Goal: Information Seeking & Learning: Learn about a topic

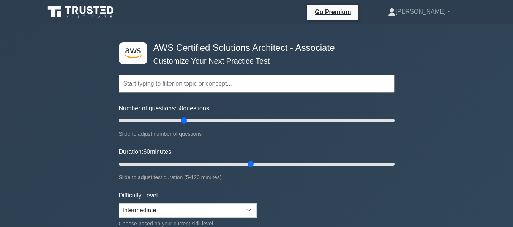
select select "intermediate"
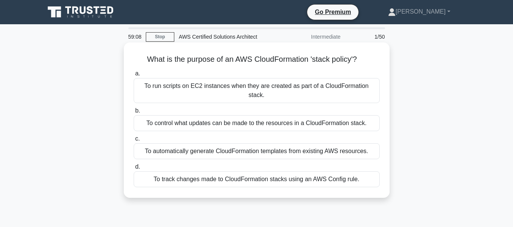
click at [167, 117] on div "To control what updates can be made to the resources in a CloudFormation stack." at bounding box center [257, 123] width 246 height 16
click at [134, 114] on input "b. To control what updates can be made to the resources in a CloudFormation sta…" at bounding box center [134, 111] width 0 height 5
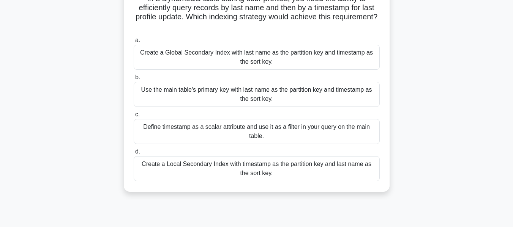
scroll to position [76, 0]
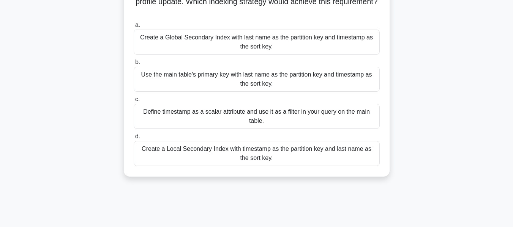
click at [310, 121] on div "Define timestamp as a scalar attribute and use it as a filter in your query on …" at bounding box center [257, 116] width 246 height 25
click at [134, 102] on input "c. Define timestamp as a scalar attribute and use it as a filter in your query …" at bounding box center [134, 99] width 0 height 5
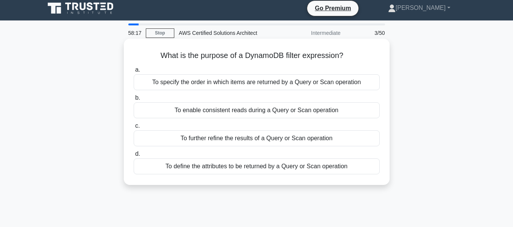
scroll to position [0, 0]
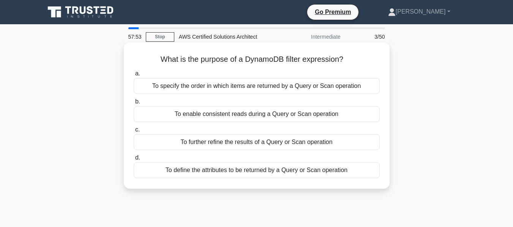
click at [233, 138] on div "To further refine the results of a Query or Scan operation" at bounding box center [257, 142] width 246 height 16
click at [134, 133] on input "c. To further refine the results of a Query or Scan operation" at bounding box center [134, 130] width 0 height 5
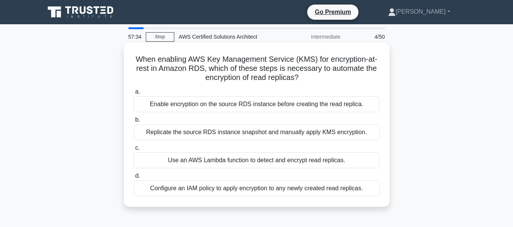
click at [207, 161] on div "Use an AWS Lambda function to detect and encrypt read replicas." at bounding box center [257, 161] width 246 height 16
click at [134, 151] on input "c. Use an AWS Lambda function to detect and encrypt read replicas." at bounding box center [134, 148] width 0 height 5
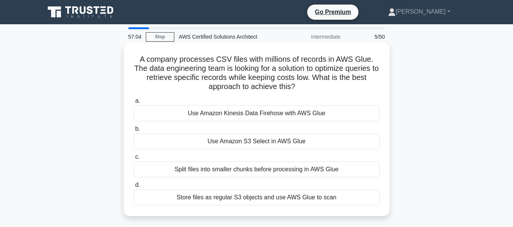
click at [283, 144] on div "Use Amazon S3 Select in AWS Glue" at bounding box center [257, 142] width 246 height 16
click at [134, 132] on input "b. Use Amazon S3 Select in AWS Glue" at bounding box center [134, 129] width 0 height 5
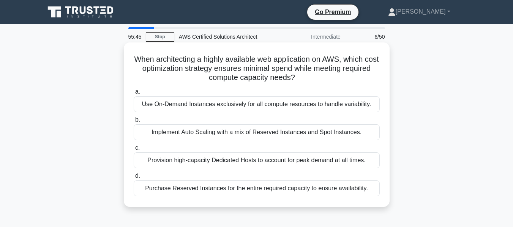
click at [284, 133] on div "Implement Auto Scaling with a mix of Reserved Instances and Spot Instances." at bounding box center [257, 133] width 246 height 16
click at [134, 123] on input "b. Implement Auto Scaling with a mix of Reserved Instances and Spot Instances." at bounding box center [134, 120] width 0 height 5
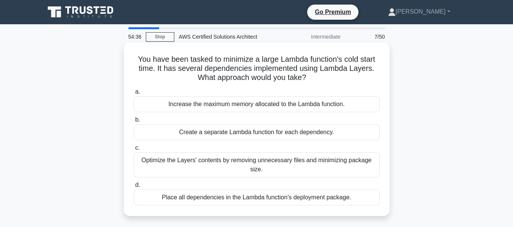
click at [177, 196] on div "Place all dependencies in the Lambda function's deployment package." at bounding box center [257, 198] width 246 height 16
click at [134, 188] on input "d. Place all dependencies in the Lambda function's deployment package." at bounding box center [134, 185] width 0 height 5
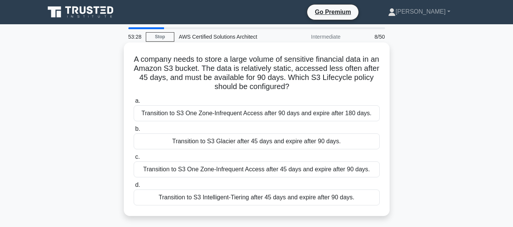
click at [235, 197] on div "Transition to S3 Intelligent-Tiering after 45 days and expire after 90 days." at bounding box center [257, 198] width 246 height 16
click at [134, 188] on input "d. Transition to S3 Intelligent-Tiering after 45 days and expire after 90 days." at bounding box center [134, 185] width 0 height 5
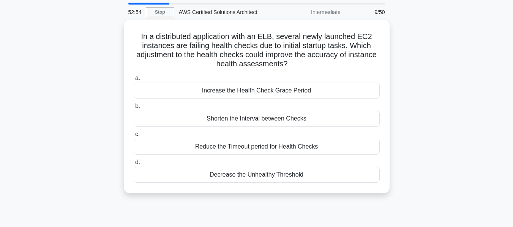
scroll to position [38, 0]
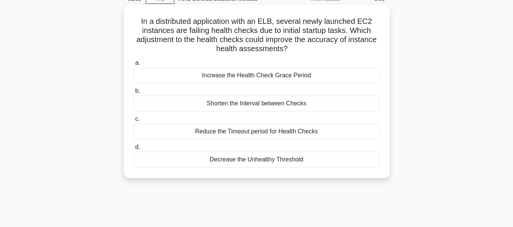
click at [292, 158] on div "Decrease the Unhealthy Threshold" at bounding box center [257, 160] width 246 height 16
click at [134, 150] on input "d. Decrease the Unhealthy Threshold" at bounding box center [134, 147] width 0 height 5
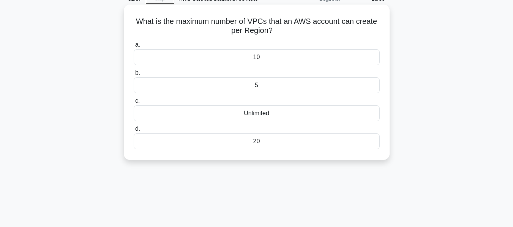
scroll to position [0, 0]
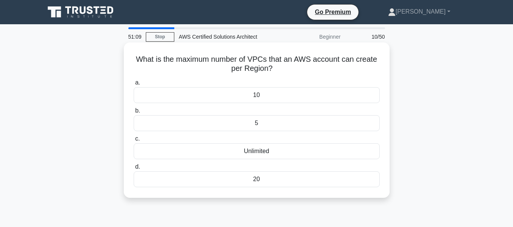
click at [246, 155] on div "Unlimited" at bounding box center [257, 152] width 246 height 16
click at [134, 142] on input "c. Unlimited" at bounding box center [134, 139] width 0 height 5
click at [245, 156] on div "10" at bounding box center [257, 152] width 246 height 16
click at [134, 142] on input "c. 10" at bounding box center [134, 139] width 0 height 5
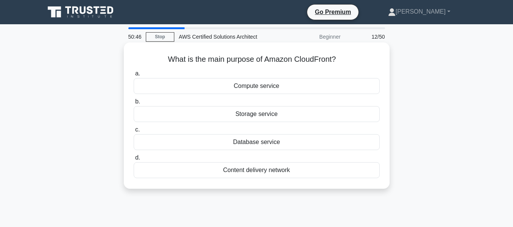
click at [233, 174] on div "Content delivery network" at bounding box center [257, 171] width 246 height 16
click at [134, 161] on input "d. Content delivery network" at bounding box center [134, 158] width 0 height 5
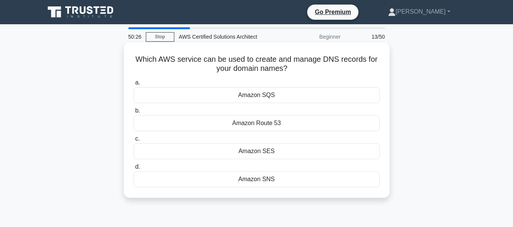
click at [302, 125] on div "Amazon Route 53" at bounding box center [257, 123] width 246 height 16
click at [134, 114] on input "b. Amazon Route 53" at bounding box center [134, 111] width 0 height 5
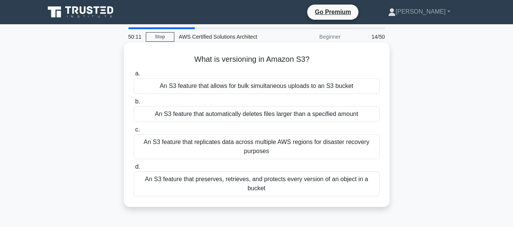
click at [296, 191] on div "An S3 feature that preserves, retrieves, and protects every version of an objec…" at bounding box center [257, 184] width 246 height 25
click at [134, 170] on input "d. An S3 feature that preserves, retrieves, and protects every version of an ob…" at bounding box center [134, 167] width 0 height 5
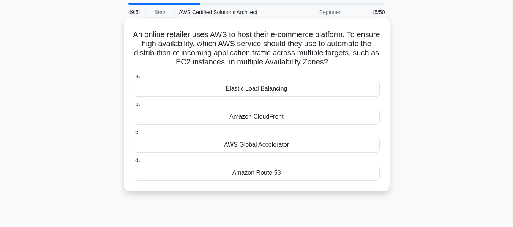
scroll to position [38, 0]
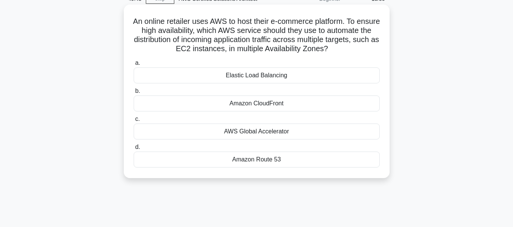
click at [272, 110] on div "Amazon CloudFront" at bounding box center [257, 104] width 246 height 16
click at [134, 94] on input "b. Amazon CloudFront" at bounding box center [134, 91] width 0 height 5
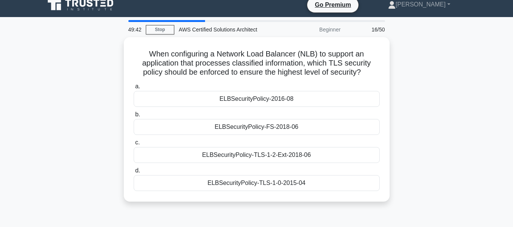
scroll to position [0, 0]
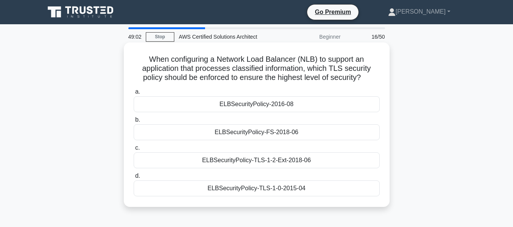
click at [278, 156] on div "ELBSecurityPolicy-TLS-1-2-Ext-2018-06" at bounding box center [257, 161] width 246 height 16
click at [134, 151] on input "c. ELBSecurityPolicy-TLS-1-2-Ext-2018-06" at bounding box center [134, 148] width 0 height 5
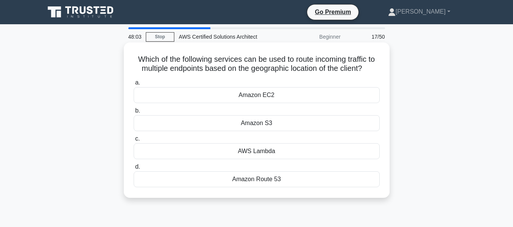
click at [272, 179] on div "Amazon Route 53" at bounding box center [257, 180] width 246 height 16
click at [134, 170] on input "d. Amazon Route 53" at bounding box center [134, 167] width 0 height 5
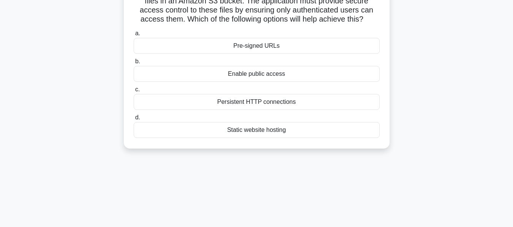
scroll to position [76, 0]
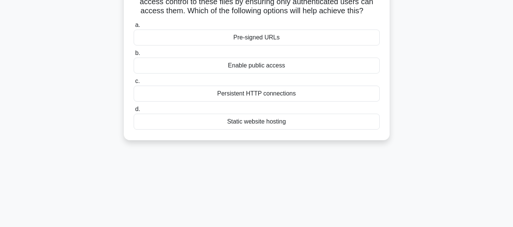
click at [281, 43] on div "Pre-signed URLs" at bounding box center [257, 38] width 246 height 16
click at [134, 28] on input "a. Pre-signed URLs" at bounding box center [134, 25] width 0 height 5
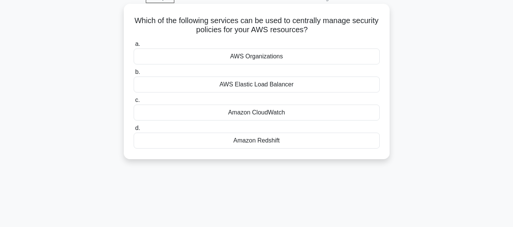
scroll to position [0, 0]
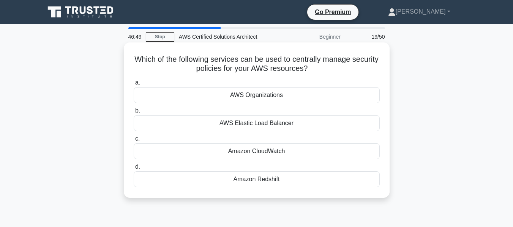
click at [282, 153] on div "Amazon CloudWatch" at bounding box center [257, 152] width 246 height 16
click at [134, 142] on input "c. Amazon CloudWatch" at bounding box center [134, 139] width 0 height 5
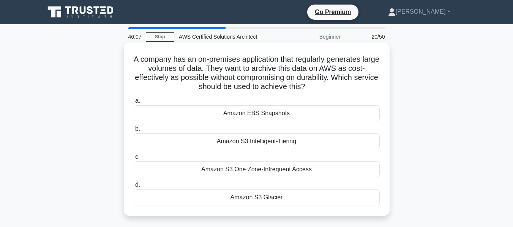
click at [275, 144] on div "Amazon S3 Intelligent-Tiering" at bounding box center [257, 142] width 246 height 16
click at [134, 132] on input "b. Amazon S3 Intelligent-Tiering" at bounding box center [134, 129] width 0 height 5
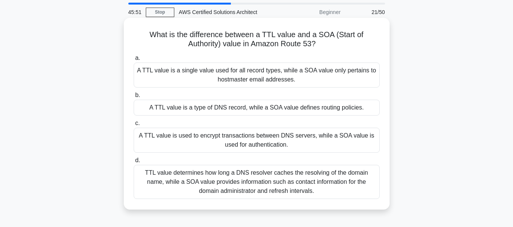
scroll to position [38, 0]
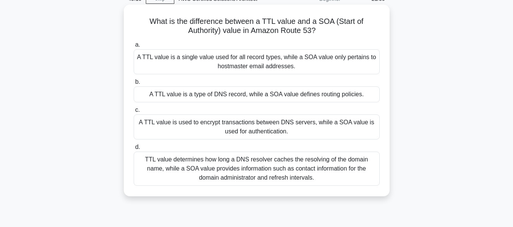
click at [197, 180] on div "TTL value determines how long a DNS resolver caches the resolving of the domain…" at bounding box center [257, 169] width 246 height 34
click at [134, 150] on input "d. TTL value determines how long a DNS resolver caches the resolving of the dom…" at bounding box center [134, 147] width 0 height 5
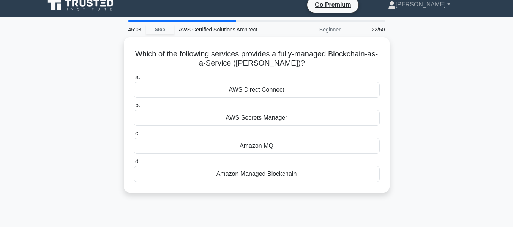
scroll to position [0, 0]
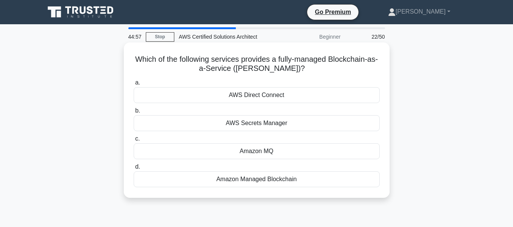
click at [257, 183] on div "Amazon Managed Blockchain" at bounding box center [257, 180] width 246 height 16
click at [134, 170] on input "d. Amazon Managed Blockchain" at bounding box center [134, 167] width 0 height 5
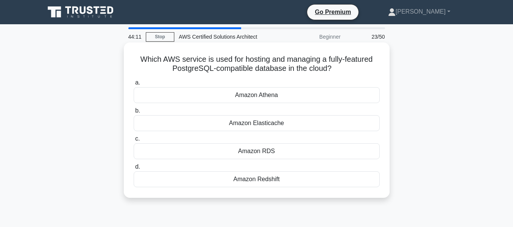
click at [283, 98] on div "Amazon Athena" at bounding box center [257, 95] width 246 height 16
click at [134, 85] on input "a. Amazon Athena" at bounding box center [134, 83] width 0 height 5
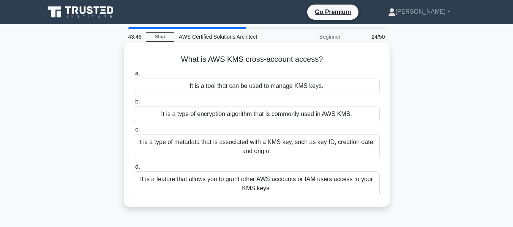
click at [285, 188] on div "It is a feature that allows you to grant other AWS accounts or IAM users access…" at bounding box center [257, 184] width 246 height 25
click at [134, 170] on input "d. It is a feature that allows you to grant other AWS accounts or IAM users acc…" at bounding box center [134, 167] width 0 height 5
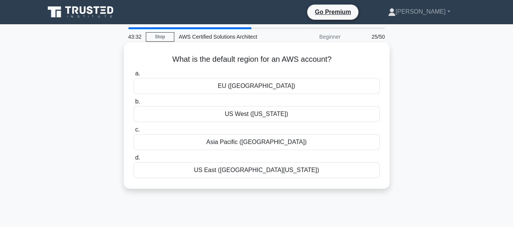
click at [256, 175] on div "US East (N. Virginia)" at bounding box center [257, 171] width 246 height 16
click at [134, 161] on input "d. US East (N. Virginia)" at bounding box center [134, 158] width 0 height 5
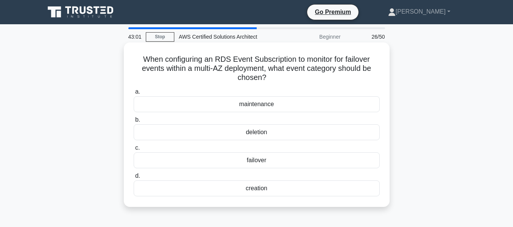
click at [276, 190] on div "creation" at bounding box center [257, 189] width 246 height 16
click at [134, 179] on input "d. creation" at bounding box center [134, 176] width 0 height 5
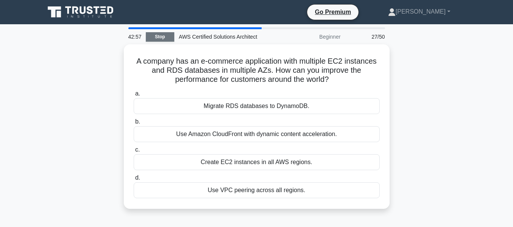
click at [160, 36] on link "Stop" at bounding box center [160, 36] width 28 height 9
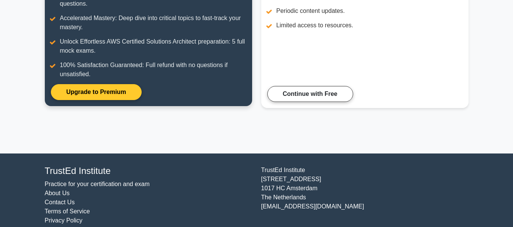
scroll to position [152, 0]
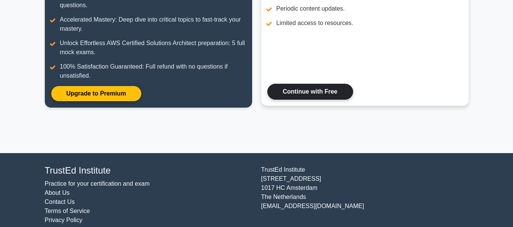
click at [306, 95] on link "Continue with Free" at bounding box center [310, 92] width 86 height 16
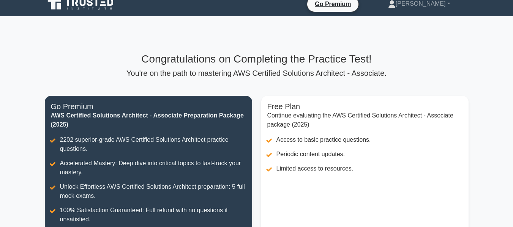
scroll to position [0, 0]
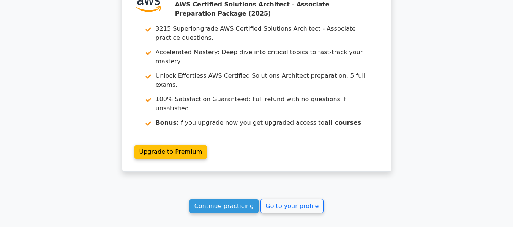
scroll to position [1243, 0]
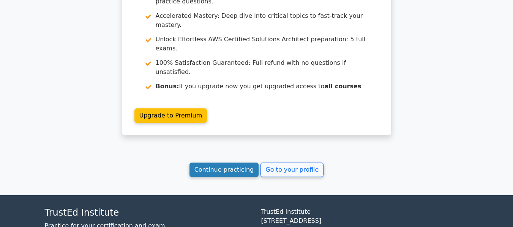
click at [234, 163] on link "Continue practicing" at bounding box center [224, 170] width 69 height 14
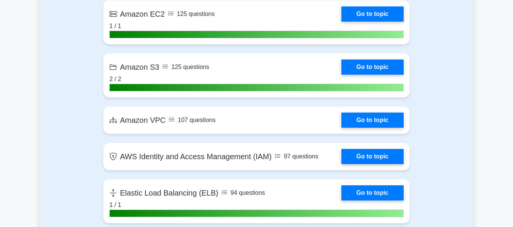
scroll to position [418, 0]
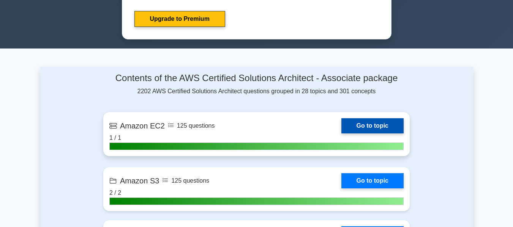
click at [383, 129] on link "Go to topic" at bounding box center [372, 125] width 62 height 15
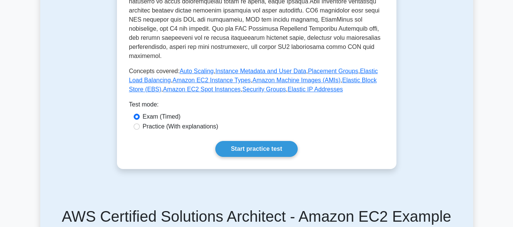
scroll to position [304, 0]
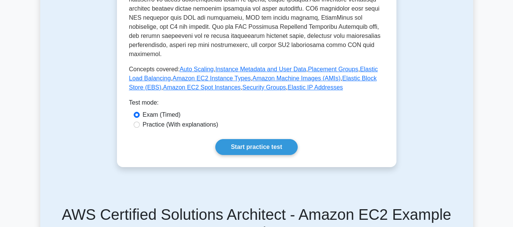
click at [171, 120] on label "Practice (With explanations)" at bounding box center [181, 124] width 76 height 9
click at [140, 122] on input "Practice (With explanations)" at bounding box center [137, 125] width 6 height 6
radio input "true"
